Goal: Find contact information: Find contact information

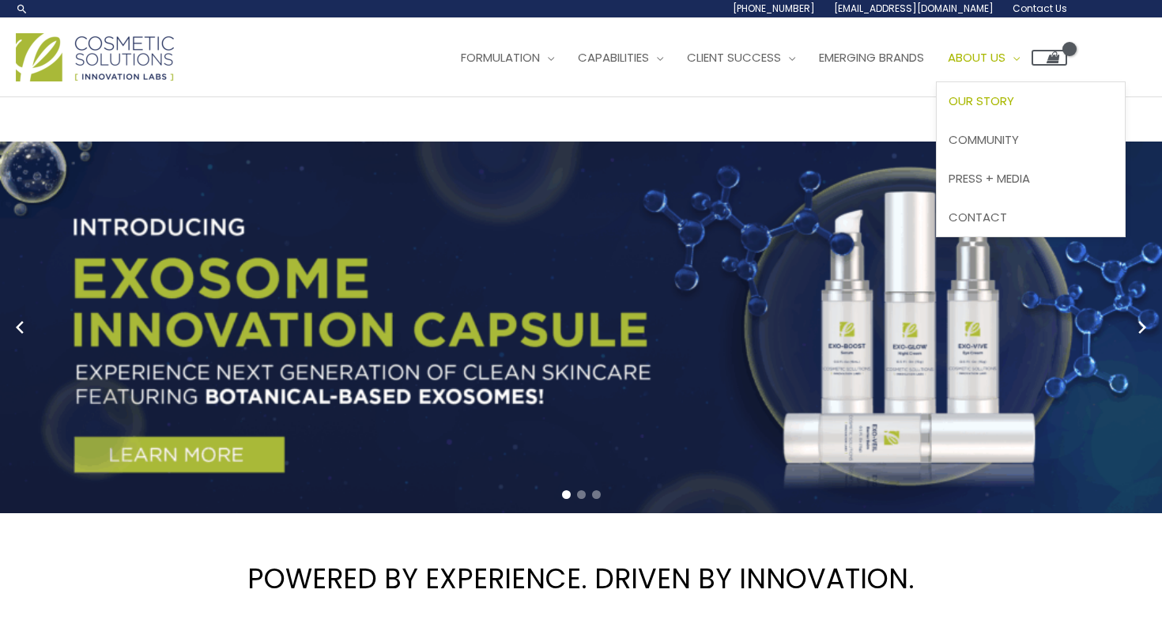
click at [1033, 115] on link "Our Story" at bounding box center [1031, 101] width 188 height 39
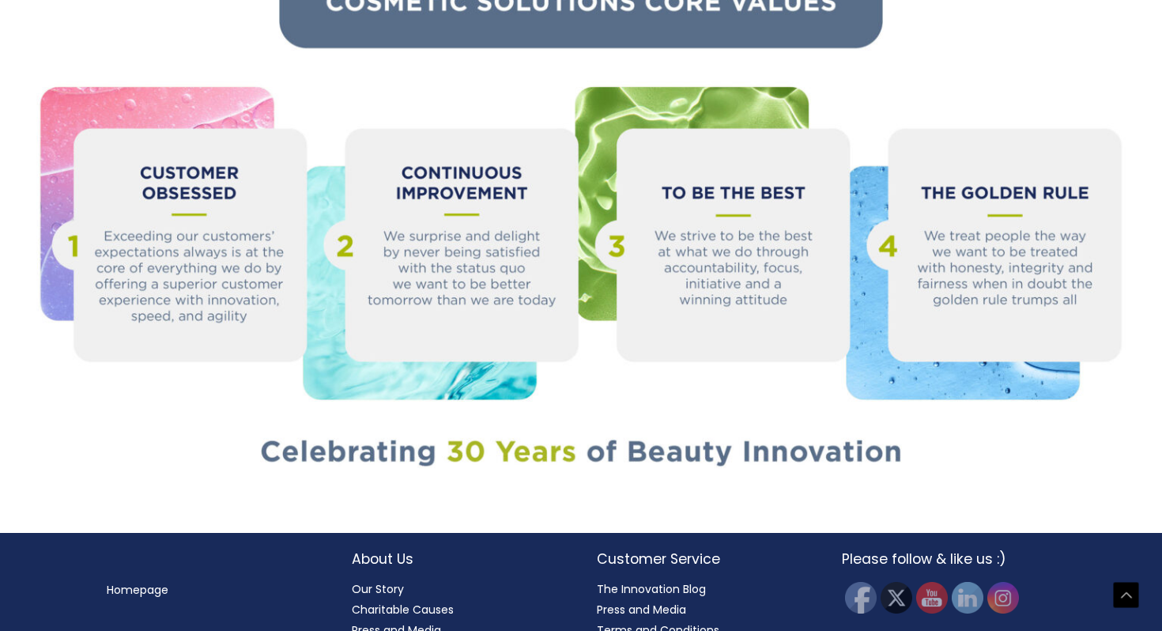
scroll to position [1698, 0]
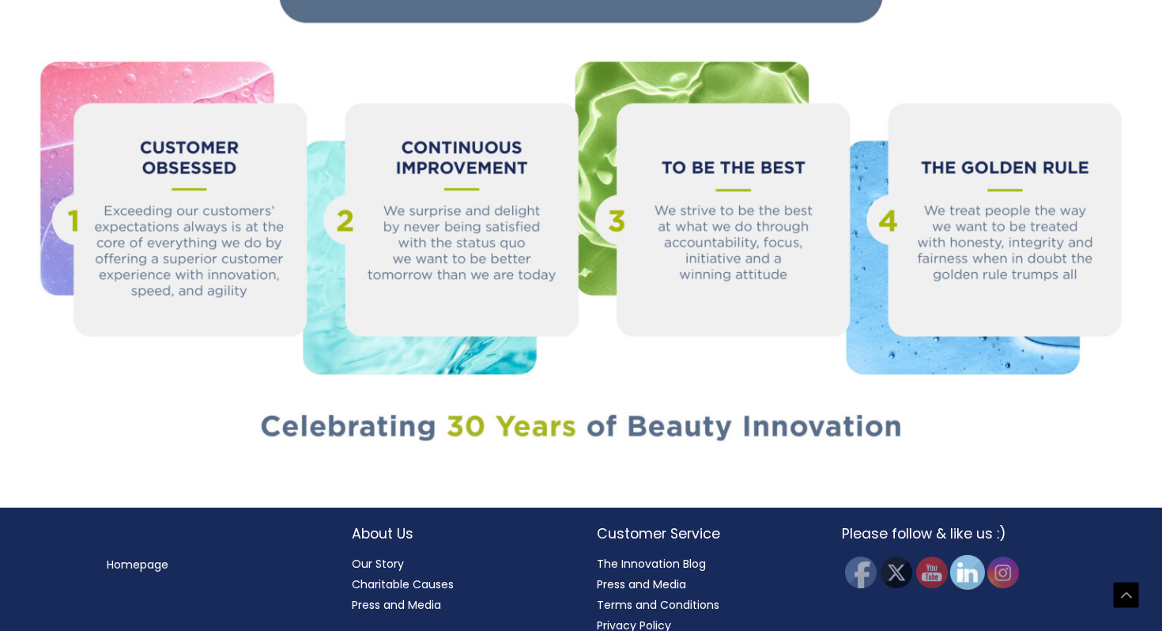
click at [959, 555] on img at bounding box center [967, 572] width 35 height 35
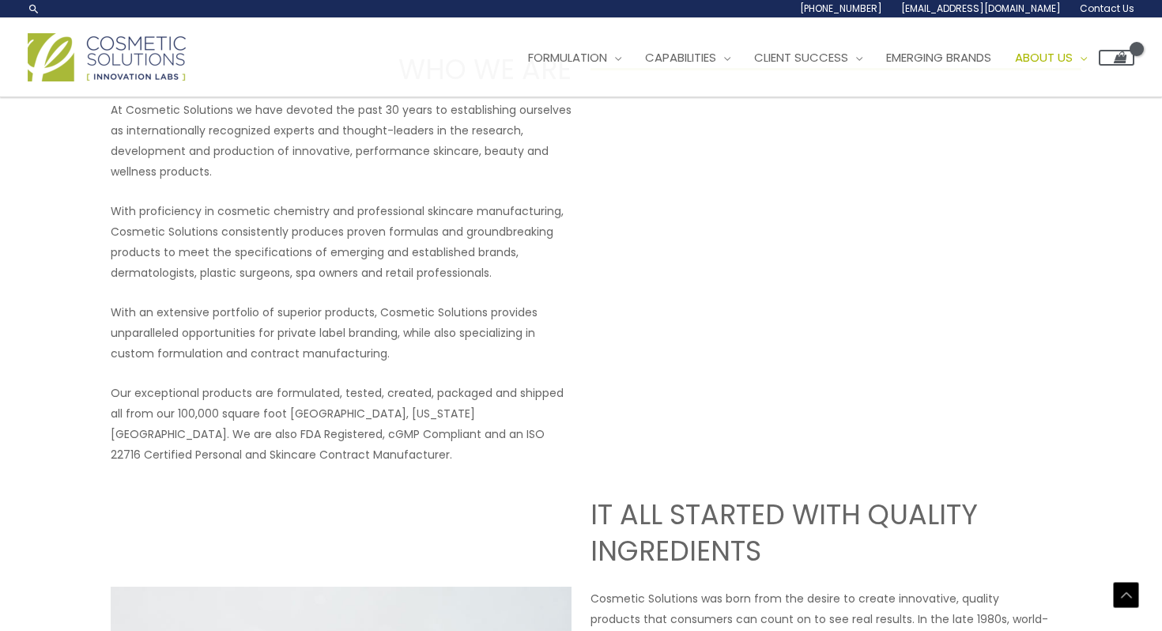
scroll to position [0, 0]
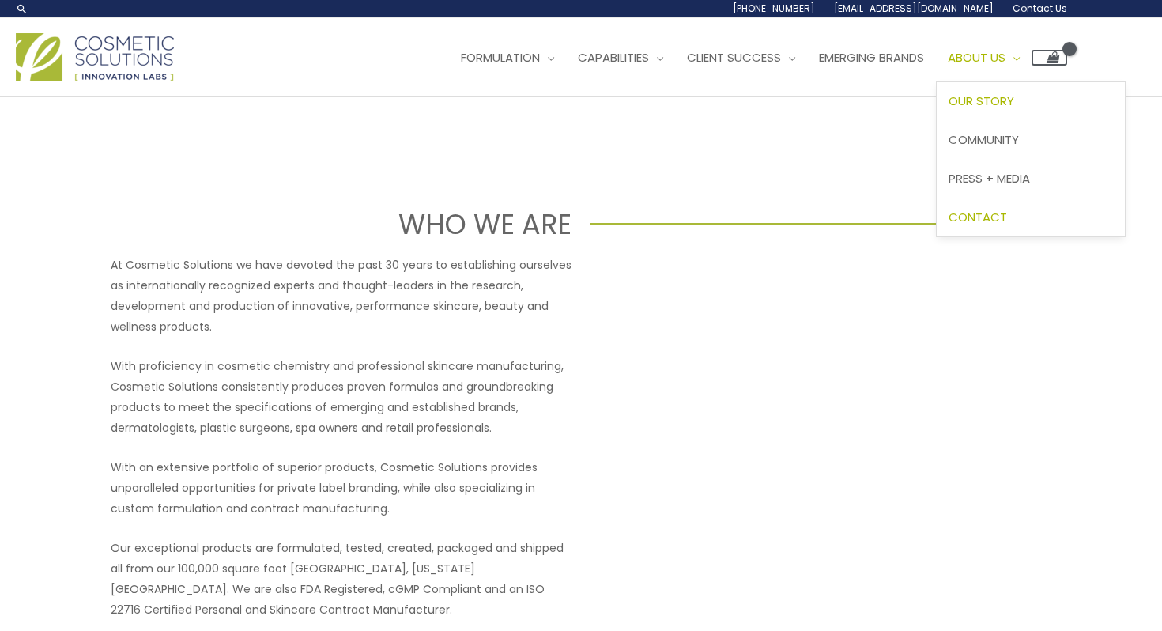
click at [1007, 213] on span "Contact" at bounding box center [977, 217] width 58 height 17
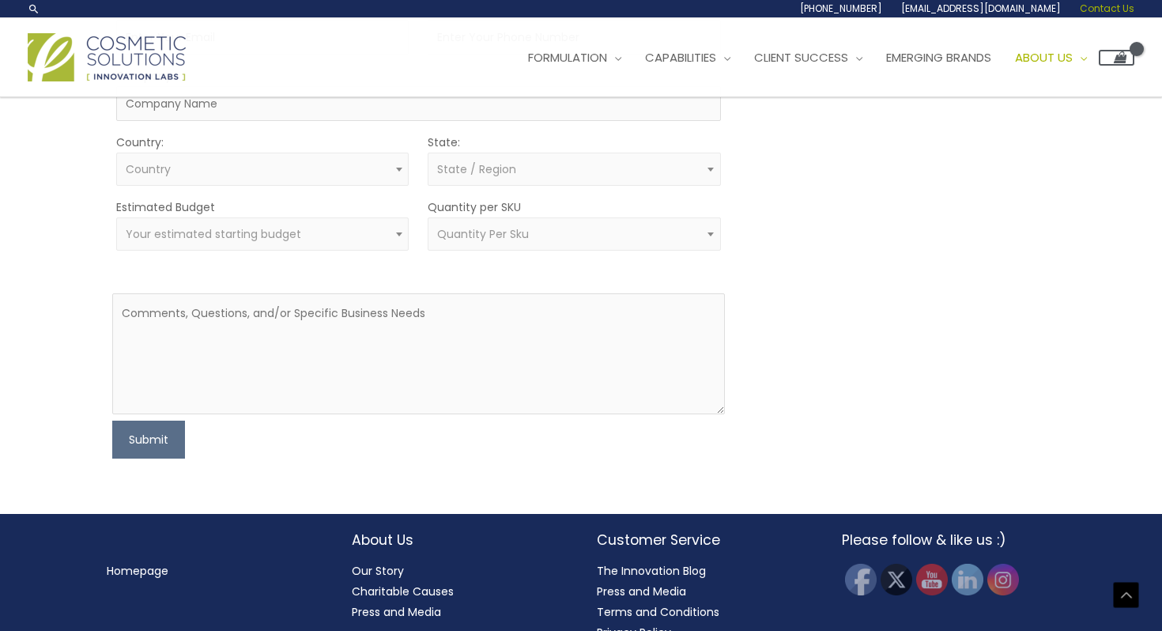
scroll to position [438, 0]
